Goal: Information Seeking & Learning: Find specific fact

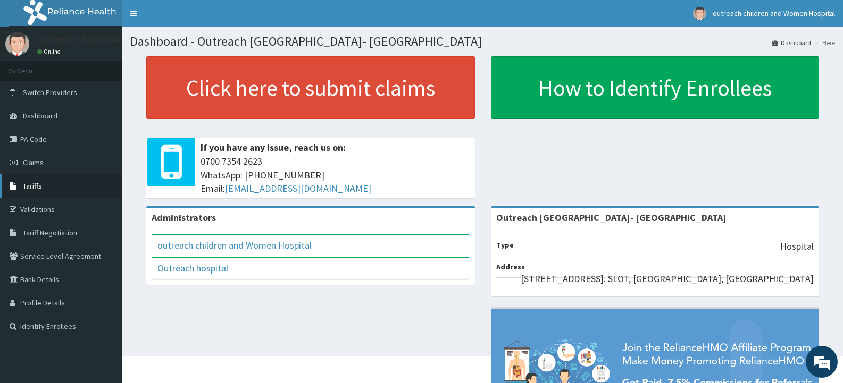
click at [34, 186] on span "Tariffs" at bounding box center [32, 186] width 19 height 10
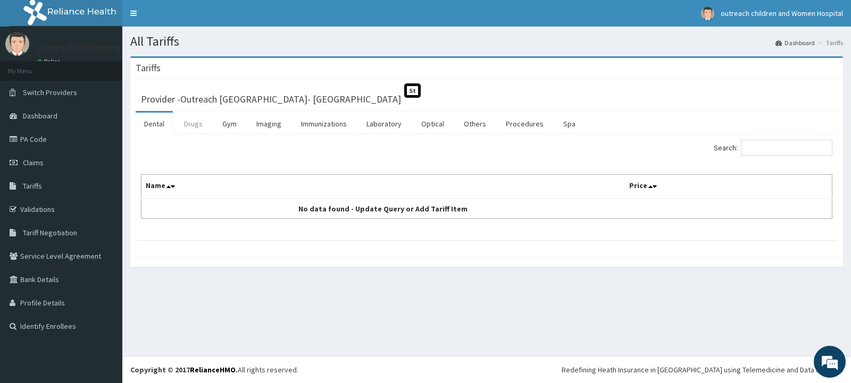
click at [193, 121] on link "Drugs" at bounding box center [194, 124] width 36 height 22
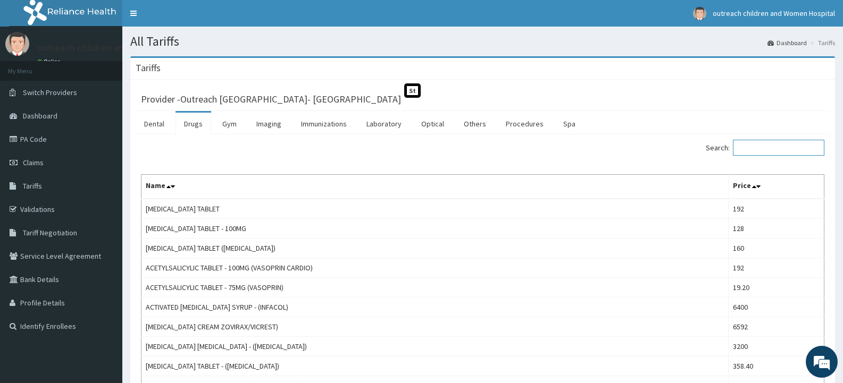
click at [791, 154] on input "Search:" at bounding box center [778, 148] width 91 height 16
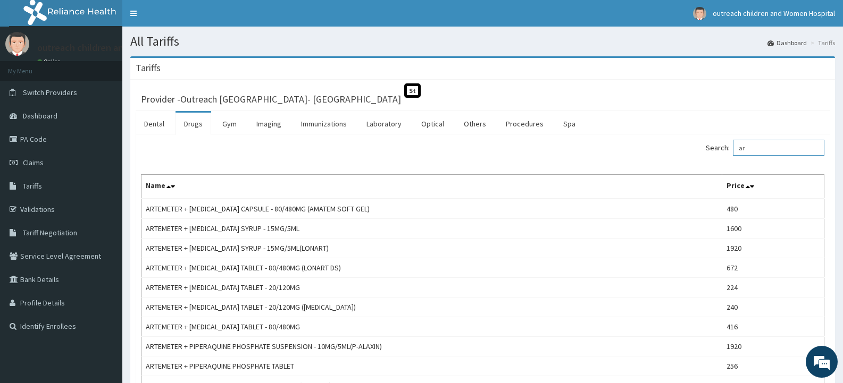
type input "a"
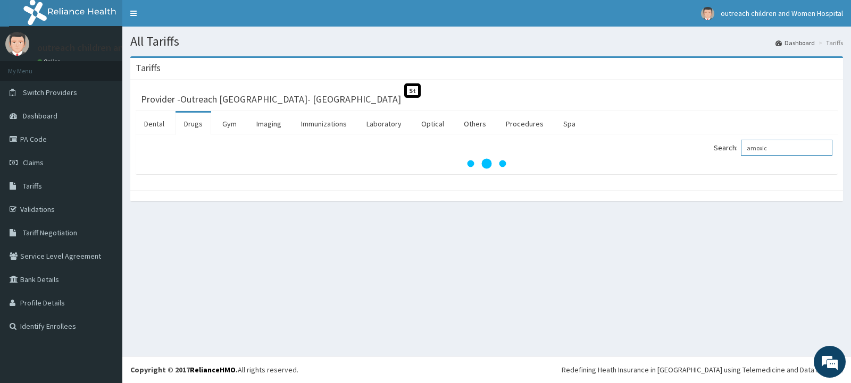
type input "amoxic"
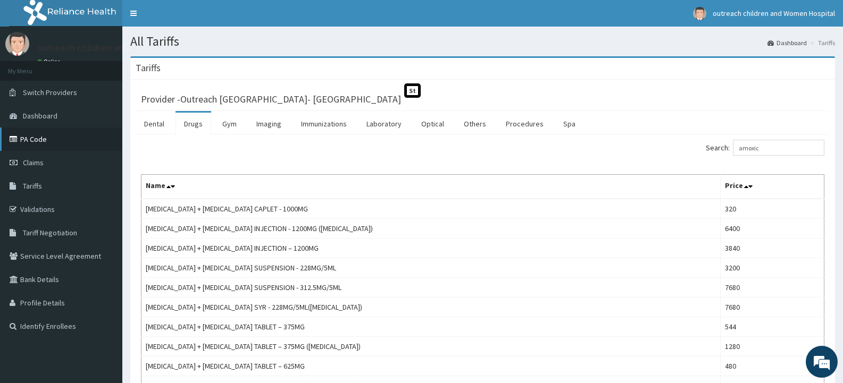
click at [41, 138] on link "PA Code" at bounding box center [61, 139] width 122 height 23
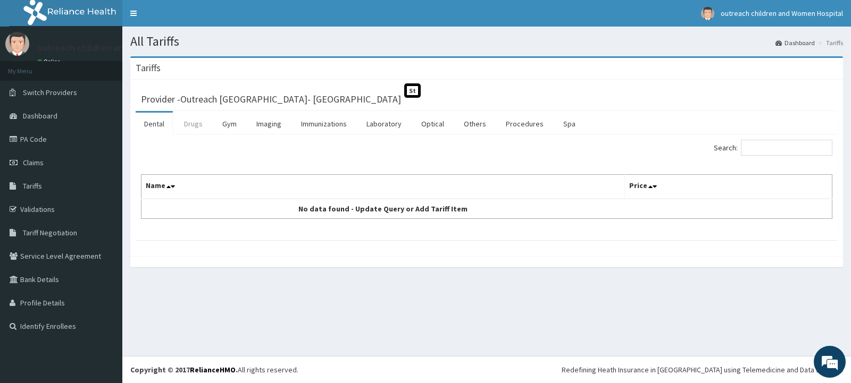
click at [201, 123] on link "Drugs" at bounding box center [194, 124] width 36 height 22
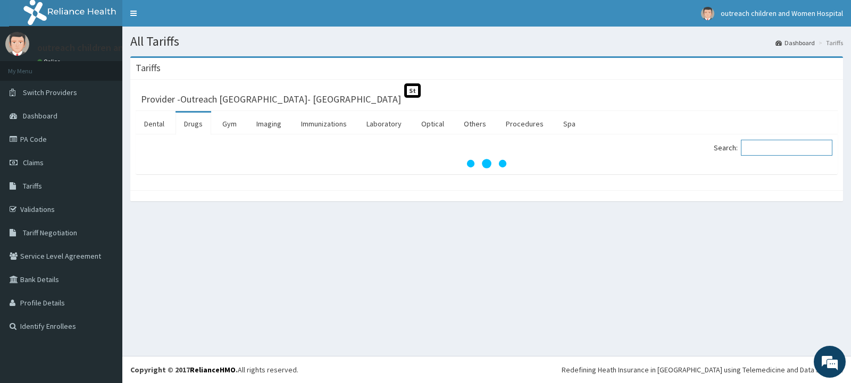
click at [778, 148] on input "Search:" at bounding box center [786, 148] width 91 height 16
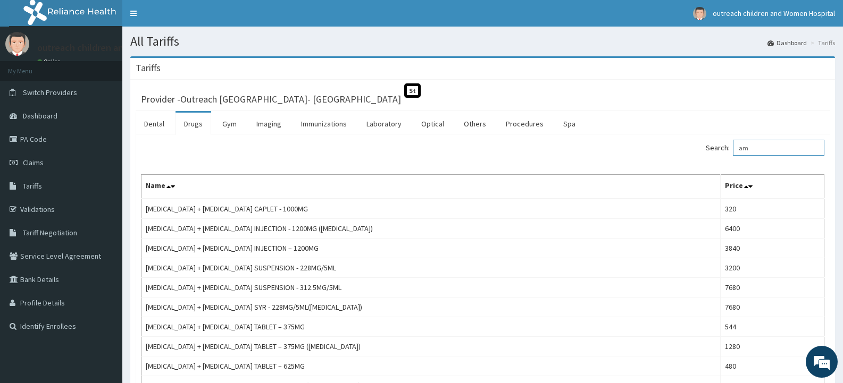
type input "a"
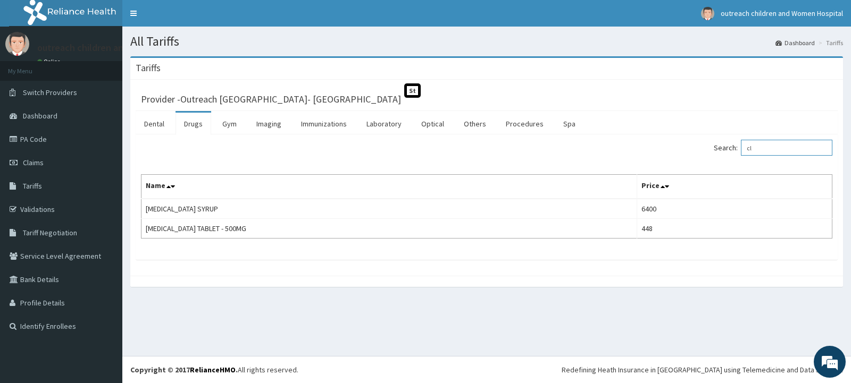
type input "c"
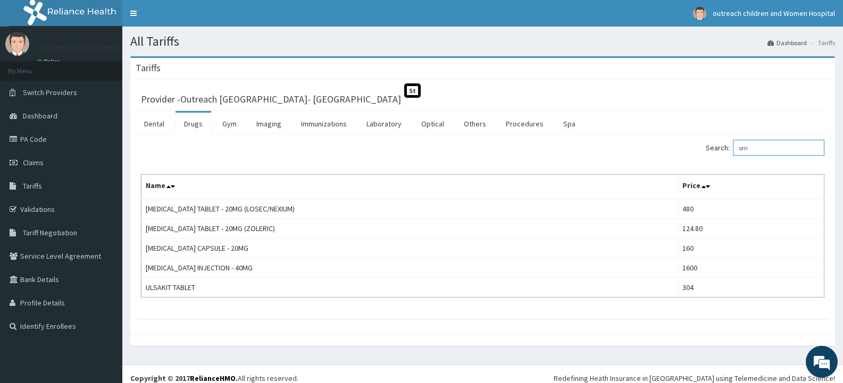
type input "o"
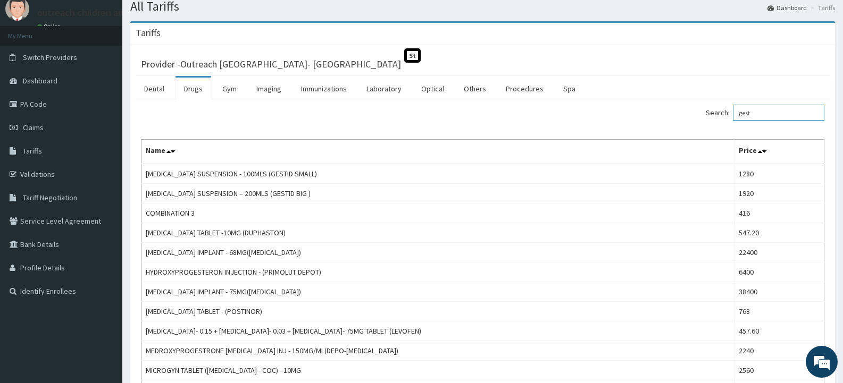
scroll to position [53, 0]
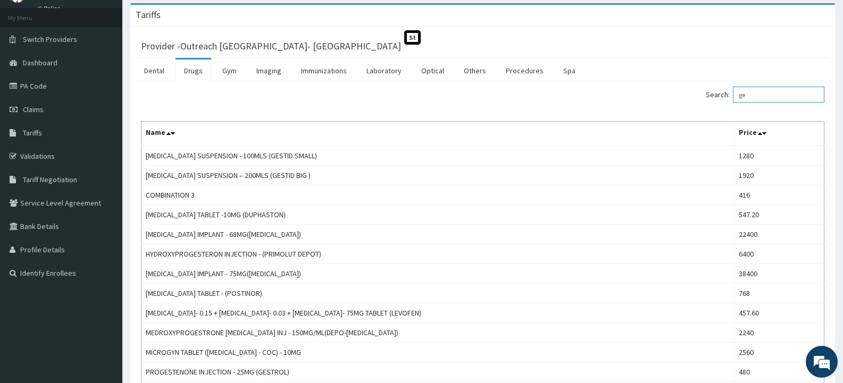
type input "g"
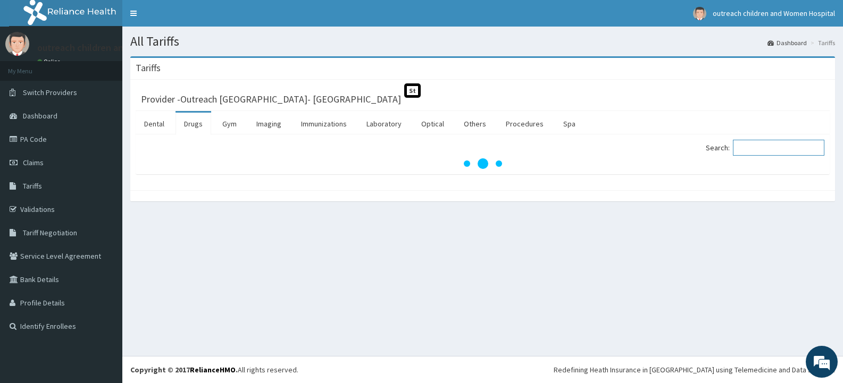
scroll to position [0, 0]
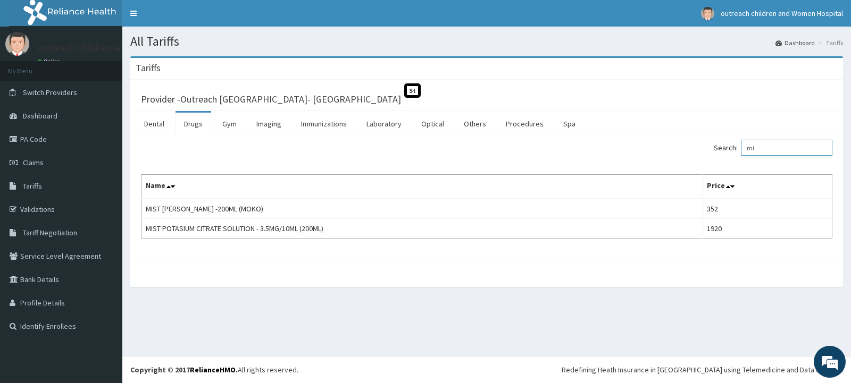
type input "m"
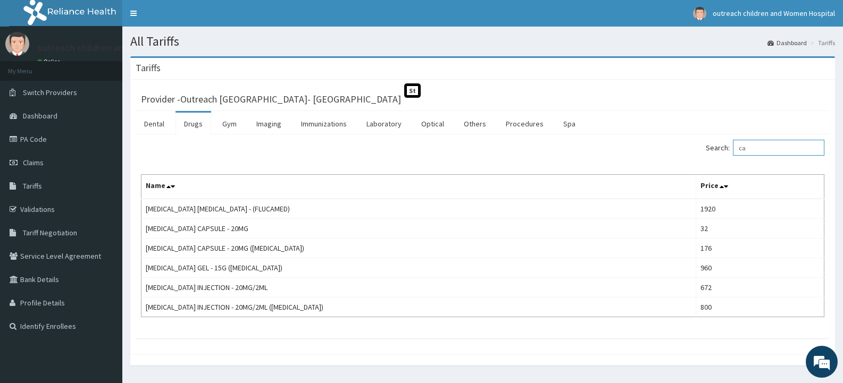
type input "c"
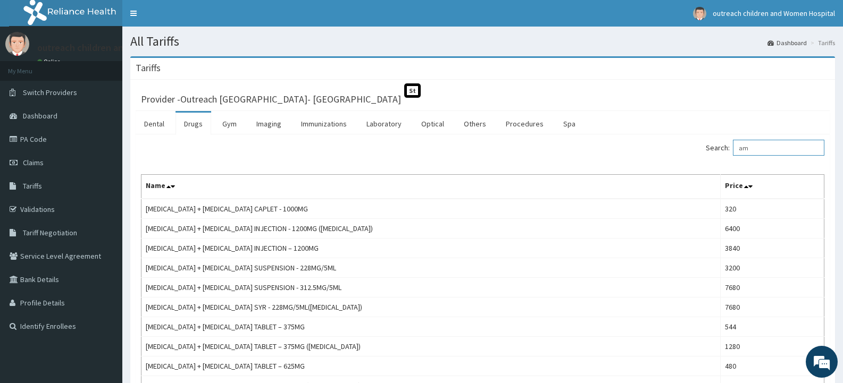
type input "a"
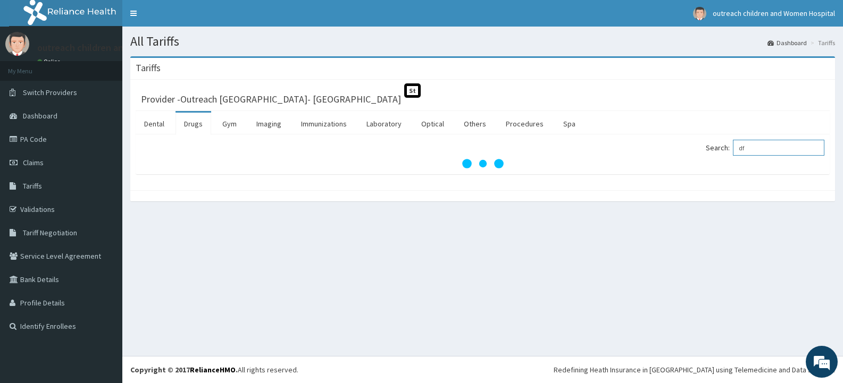
type input "d"
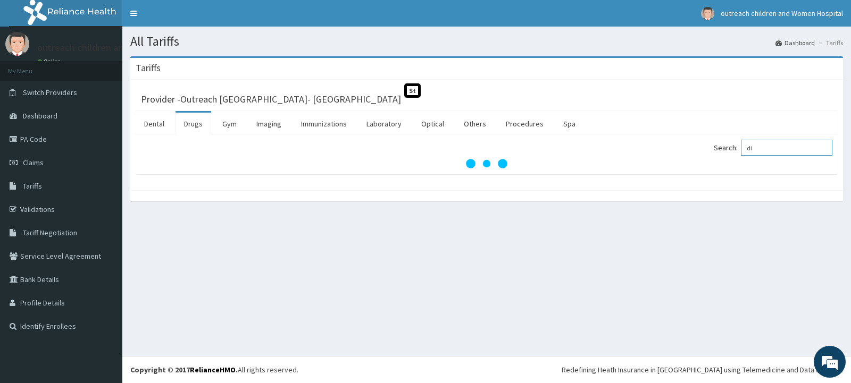
type input "d"
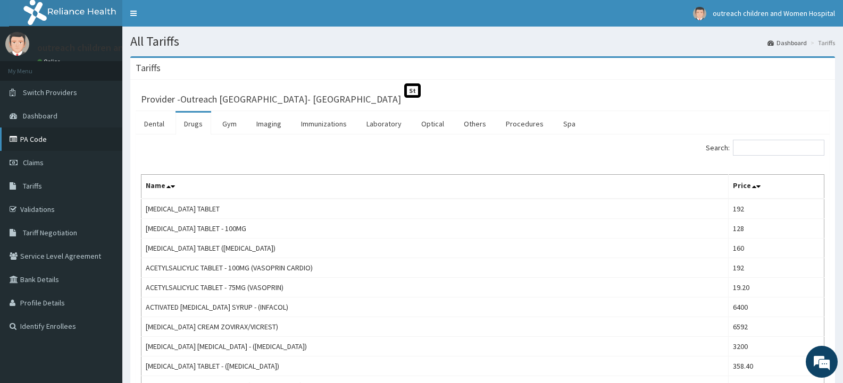
click at [27, 137] on link "PA Code" at bounding box center [61, 139] width 122 height 23
